Goal: Transaction & Acquisition: Purchase product/service

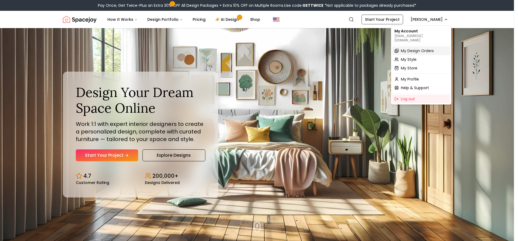
click at [410, 48] on span "My Design Orders" at bounding box center [417, 50] width 33 height 5
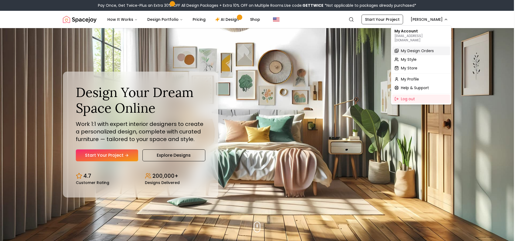
click at [409, 48] on span "My Design Orders" at bounding box center [417, 50] width 33 height 5
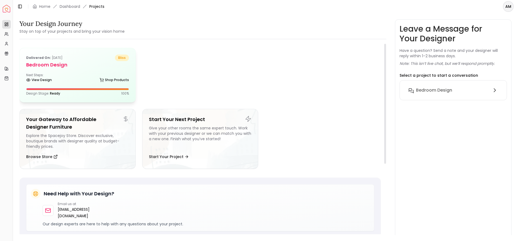
click at [72, 80] on div "View Design Shop Products" at bounding box center [77, 80] width 103 height 5
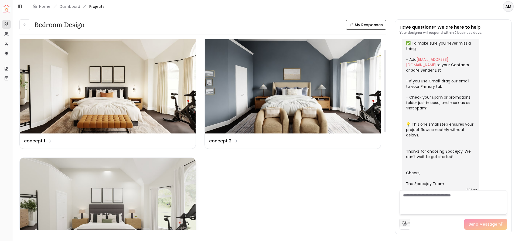
scroll to position [38, 0]
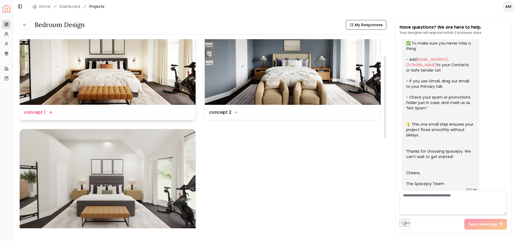
click at [129, 73] on img at bounding box center [108, 55] width 176 height 99
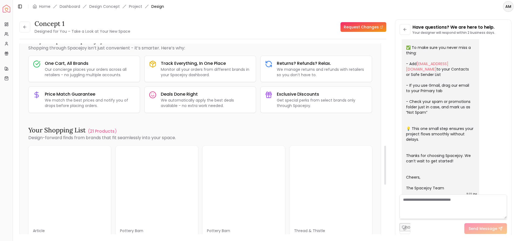
scroll to position [506, 0]
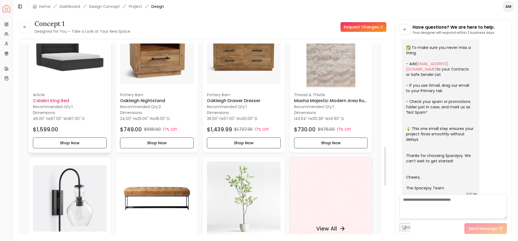
click at [57, 98] on h6 "Calabri King Bed" at bounding box center [70, 100] width 74 height 6
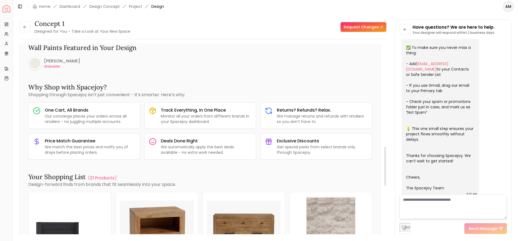
scroll to position [147, 0]
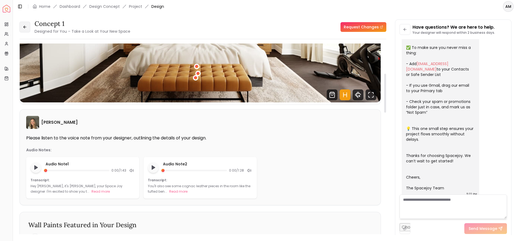
click at [25, 25] on icon at bounding box center [25, 27] width 4 height 4
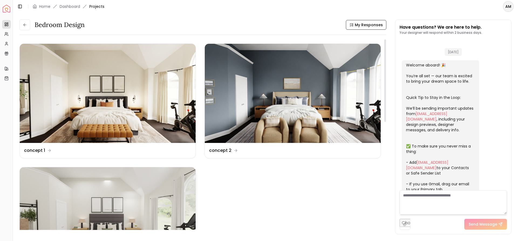
scroll to position [103, 0]
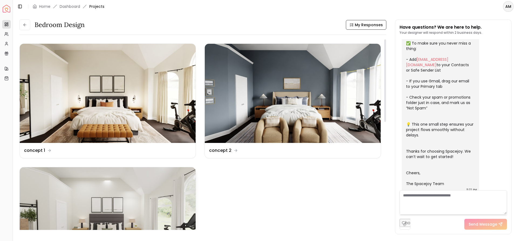
click at [107, 188] on img at bounding box center [108, 216] width 176 height 99
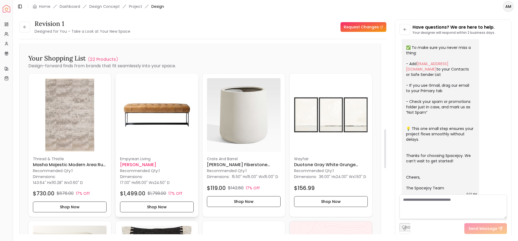
scroll to position [418, 0]
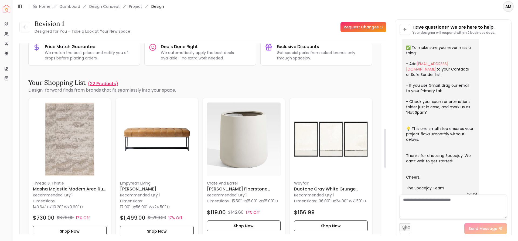
click at [104, 84] on p "22 Products" at bounding box center [103, 83] width 26 height 6
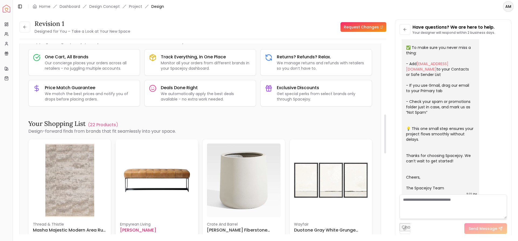
scroll to position [394, 0]
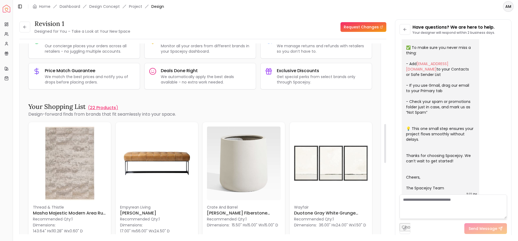
click at [106, 105] on p "22 Products" at bounding box center [103, 107] width 26 height 6
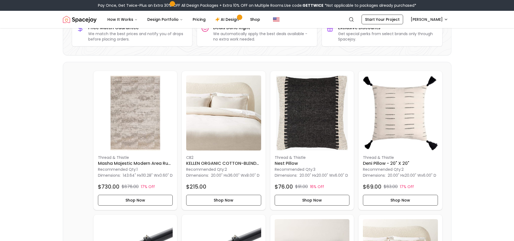
scroll to position [106, 0]
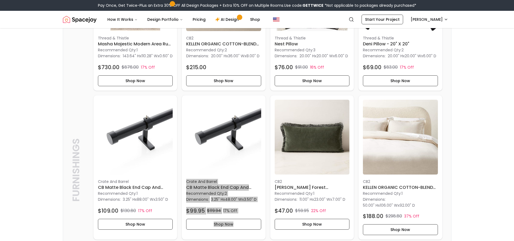
scroll to position [274, 0]
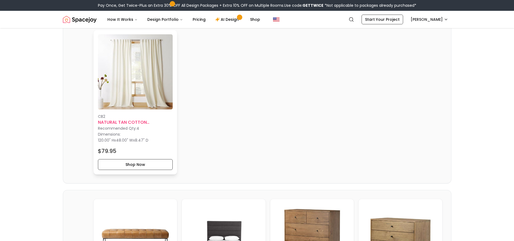
scroll to position [421, 0]
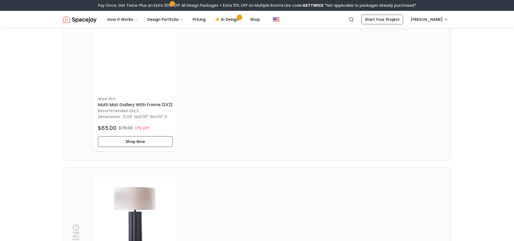
scroll to position [1050, 0]
